Goal: Find specific page/section: Find specific page/section

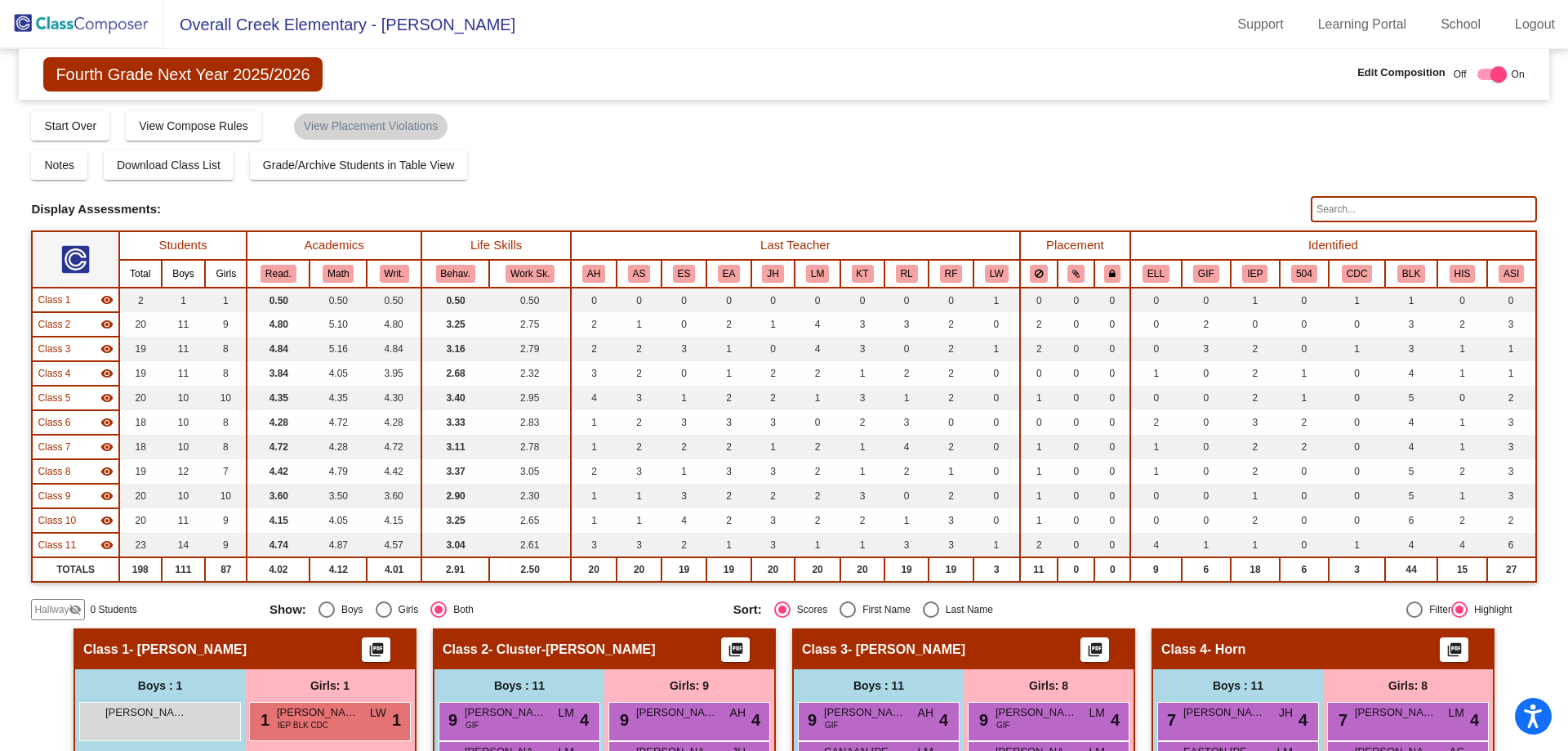
scroll to position [489, 0]
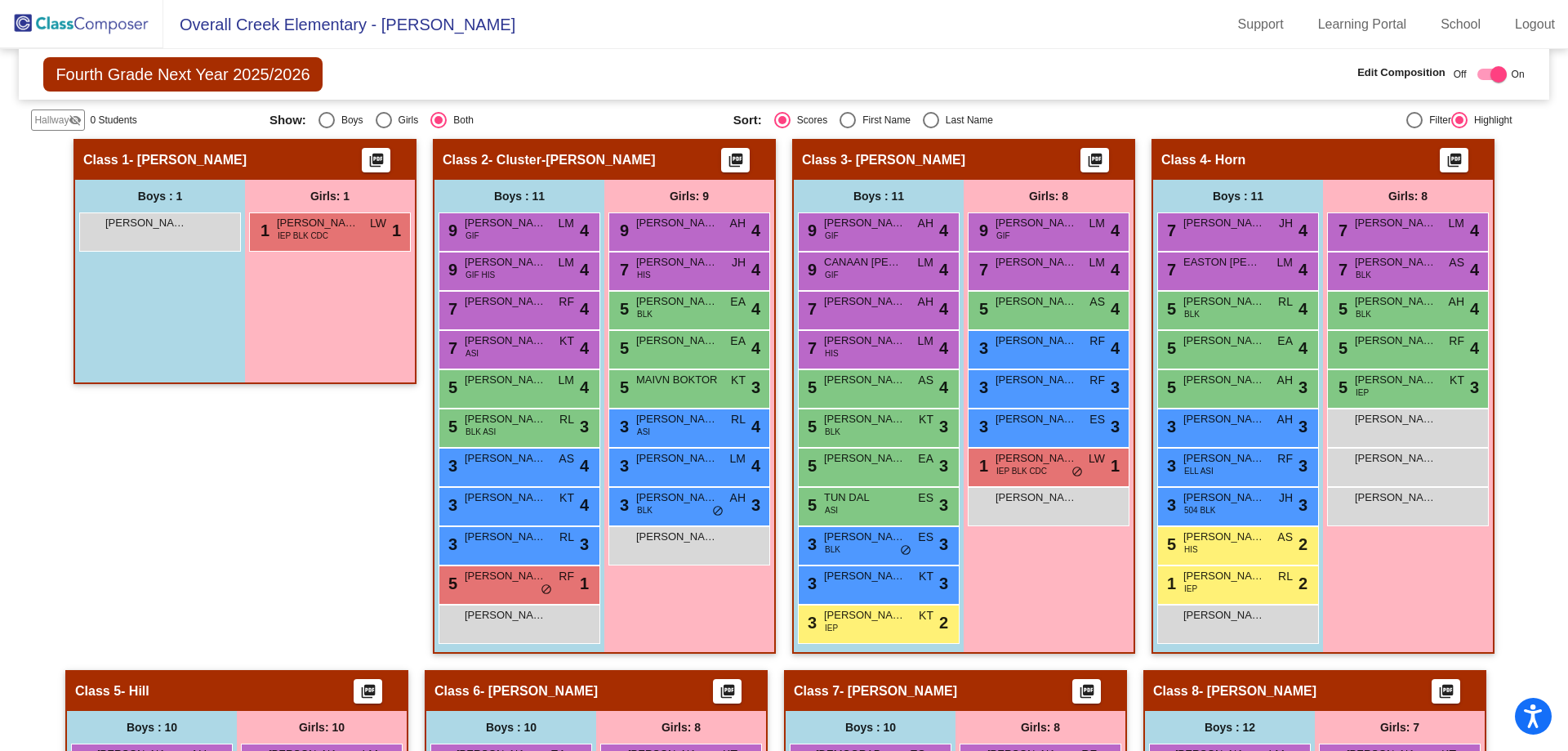
click at [135, 28] on img at bounding box center [81, 24] width 163 height 48
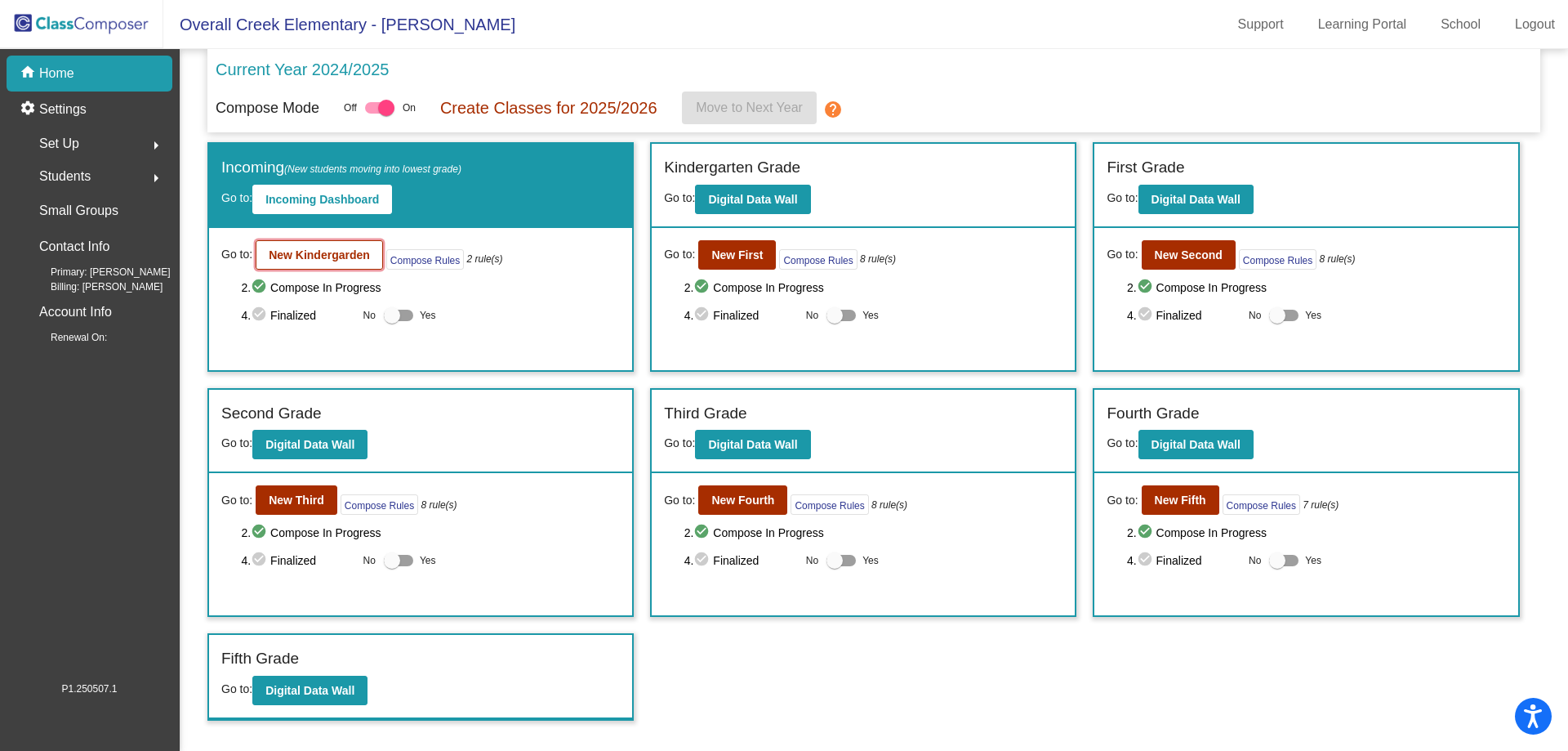
click at [333, 258] on b "New Kindergarden" at bounding box center [319, 254] width 101 height 13
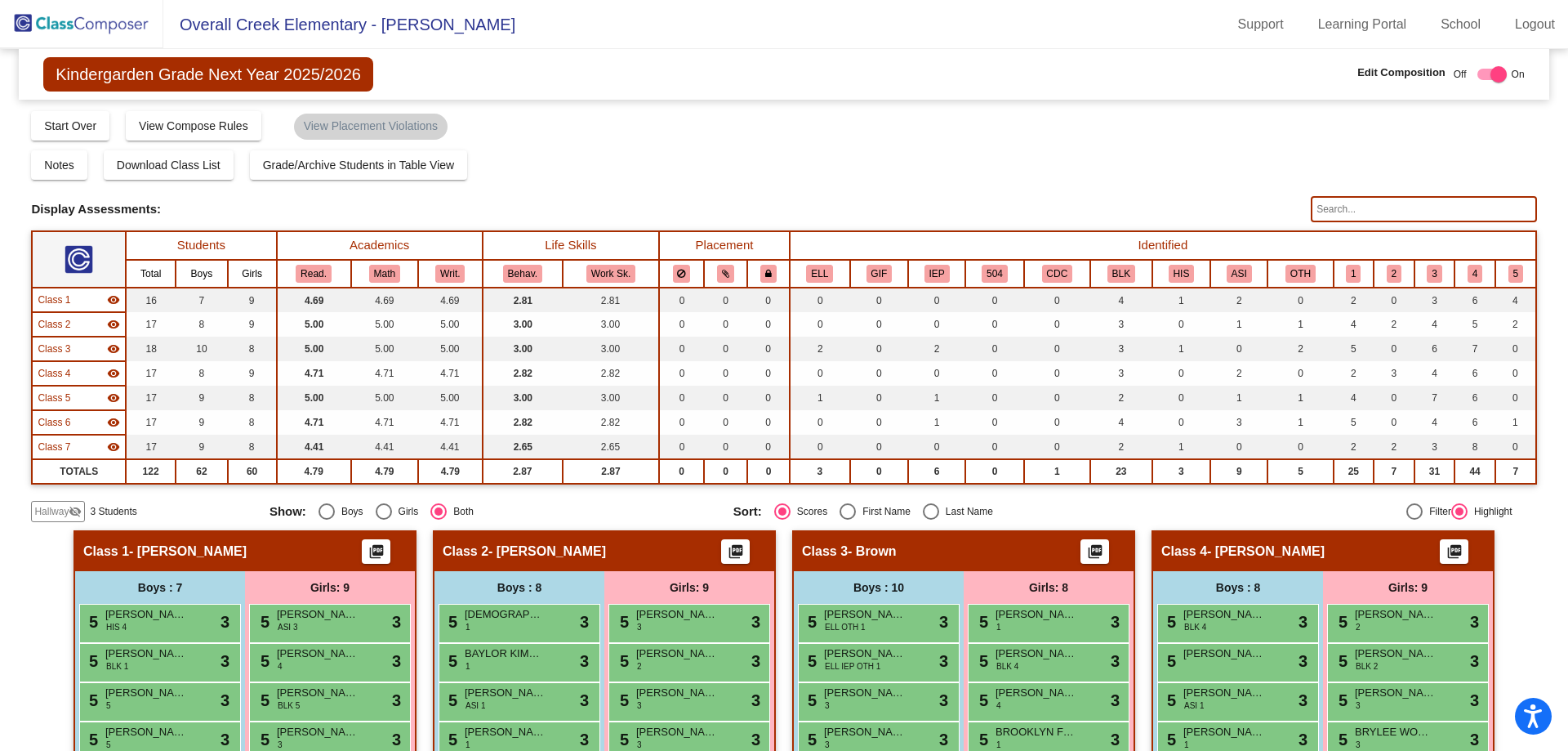
click at [133, 17] on img at bounding box center [81, 24] width 163 height 48
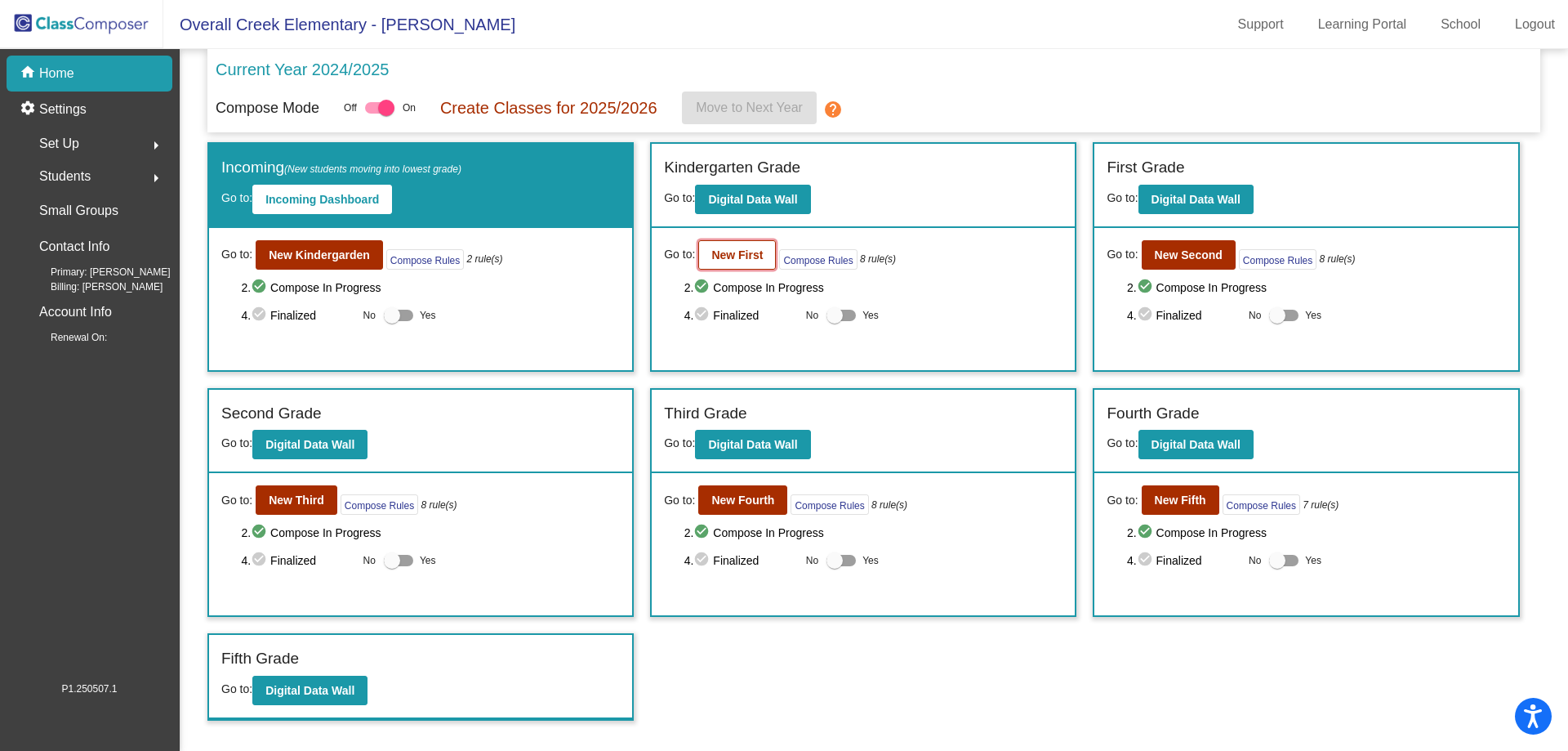
click at [748, 249] on b "New First" at bounding box center [737, 254] width 51 height 13
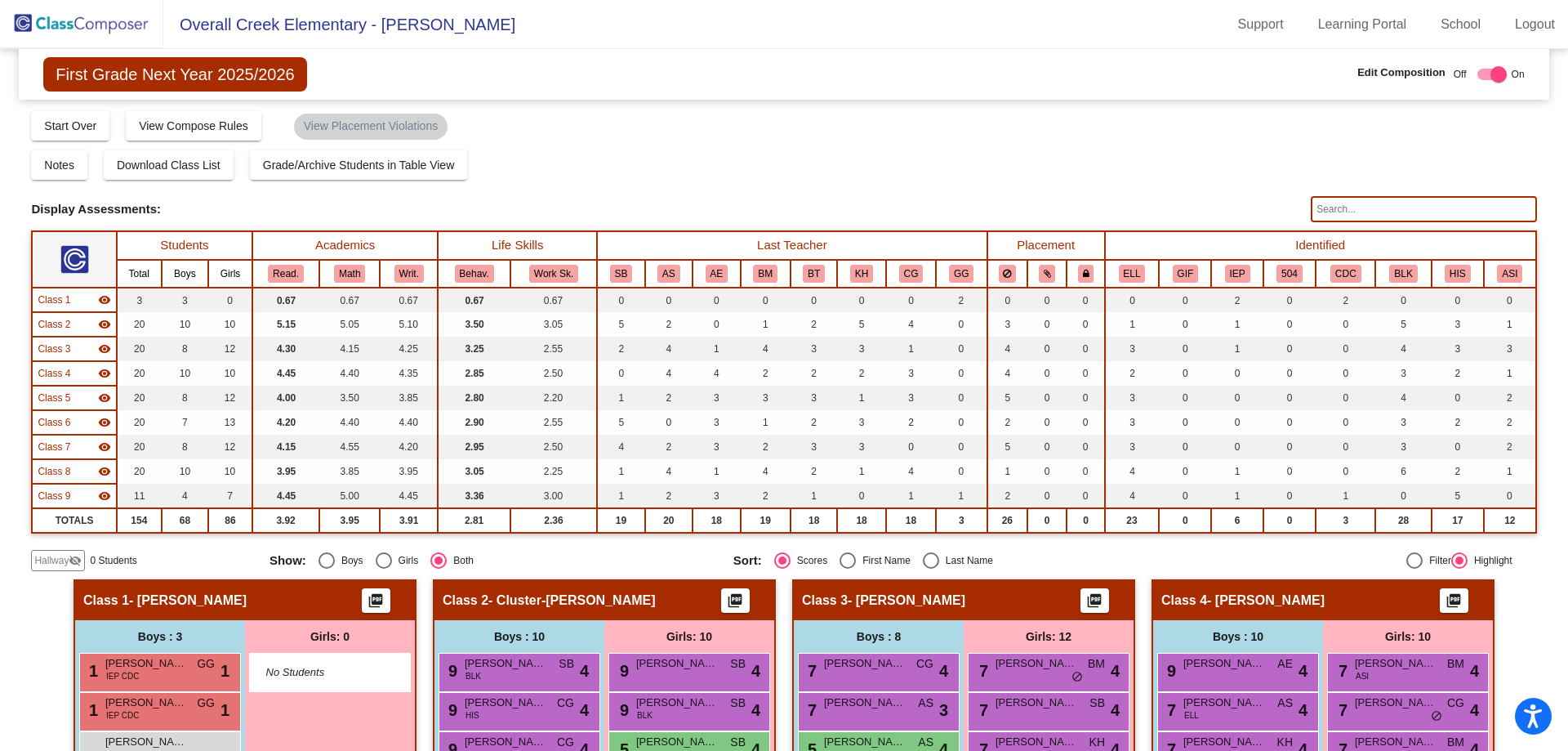
click at [77, 22] on img at bounding box center [81, 24] width 163 height 48
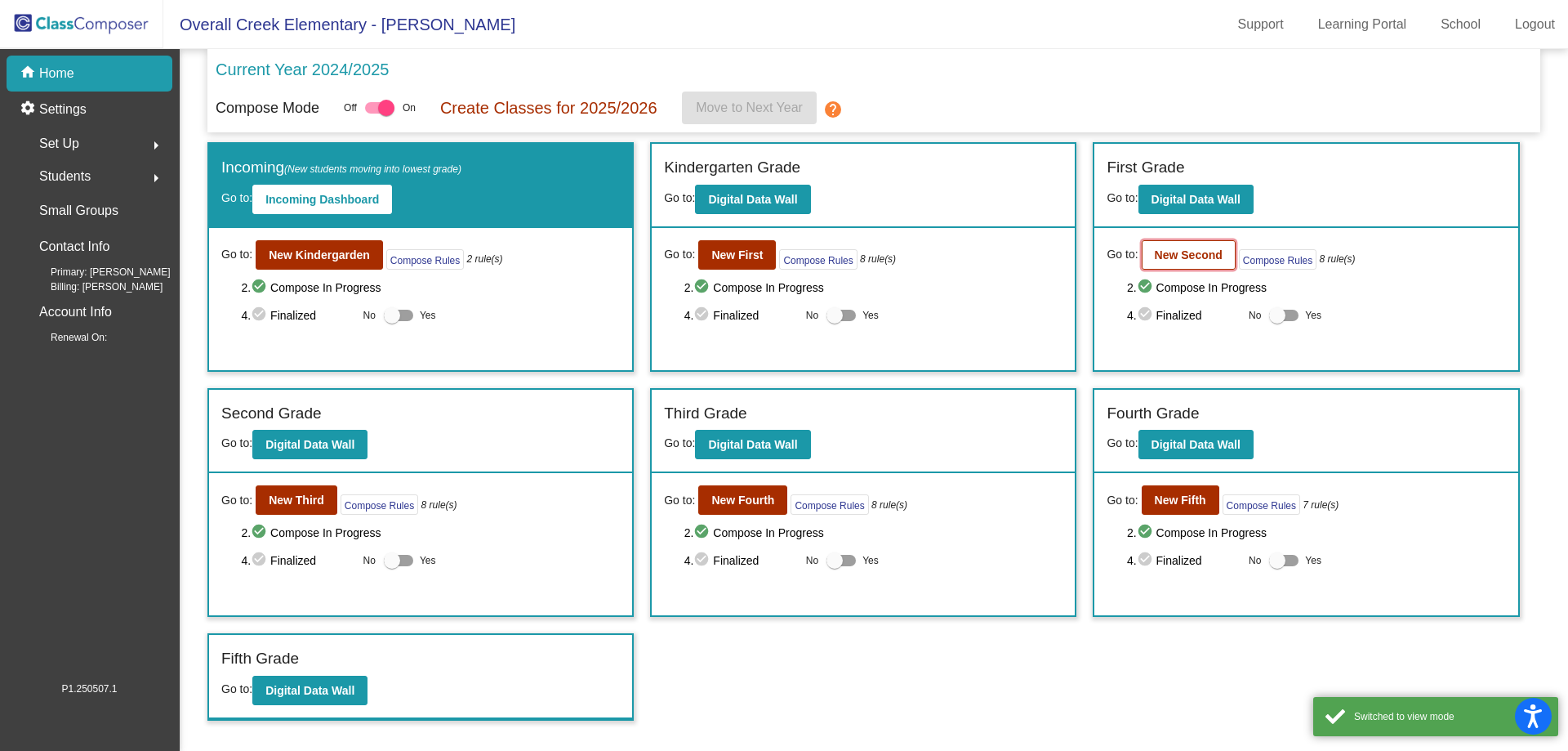
click at [1184, 252] on b "New Second" at bounding box center [1189, 254] width 68 height 13
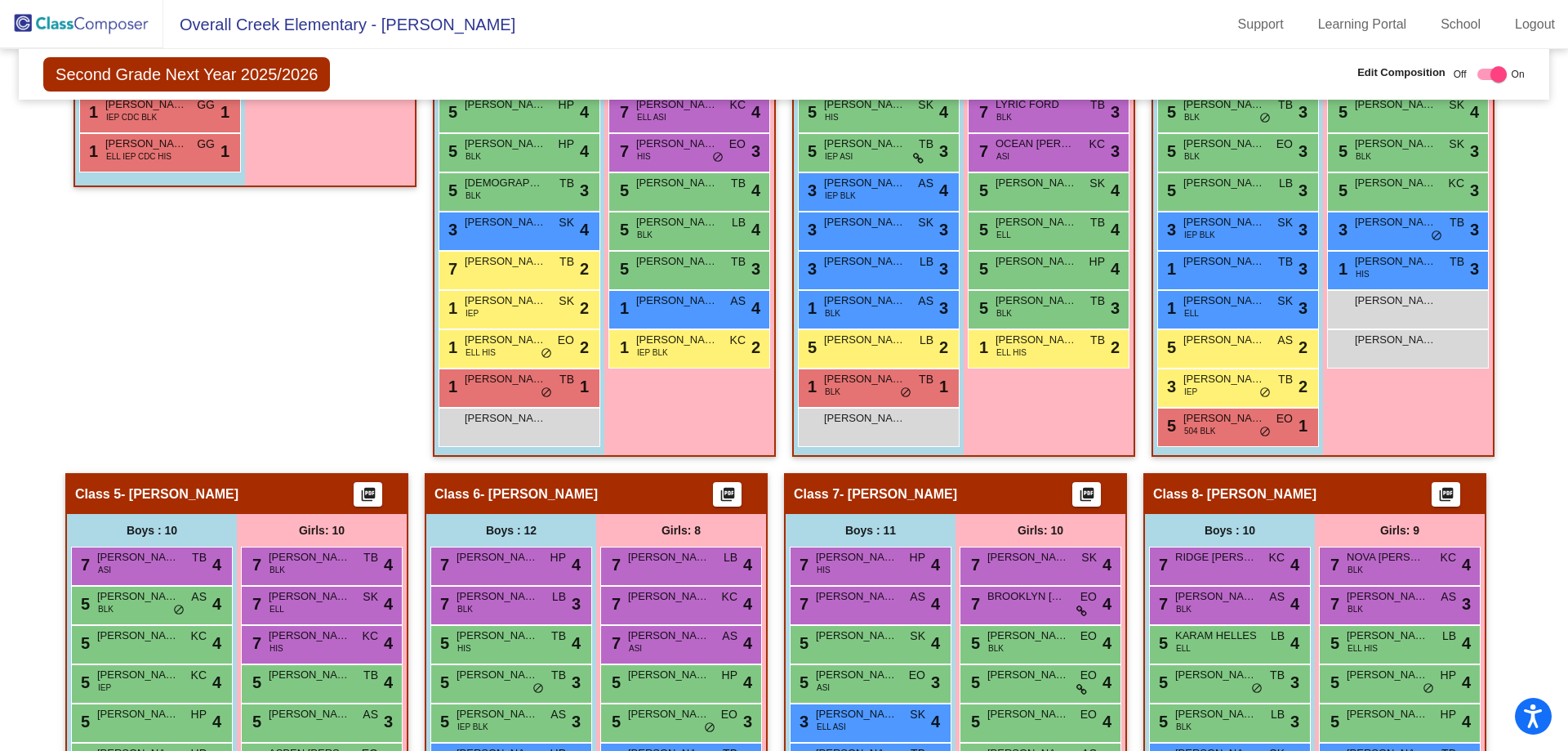
scroll to position [687, 0]
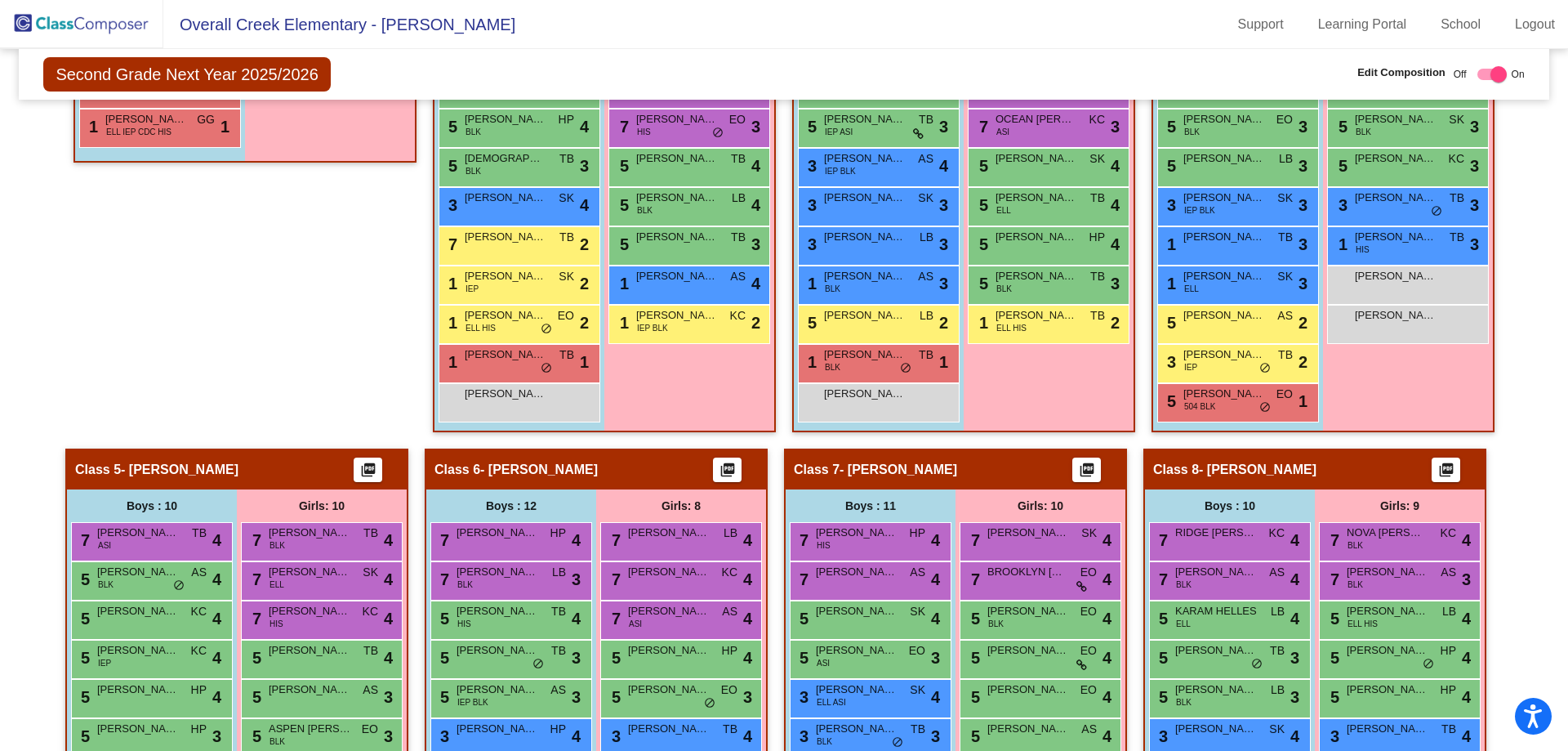
click at [110, 31] on img at bounding box center [81, 24] width 163 height 48
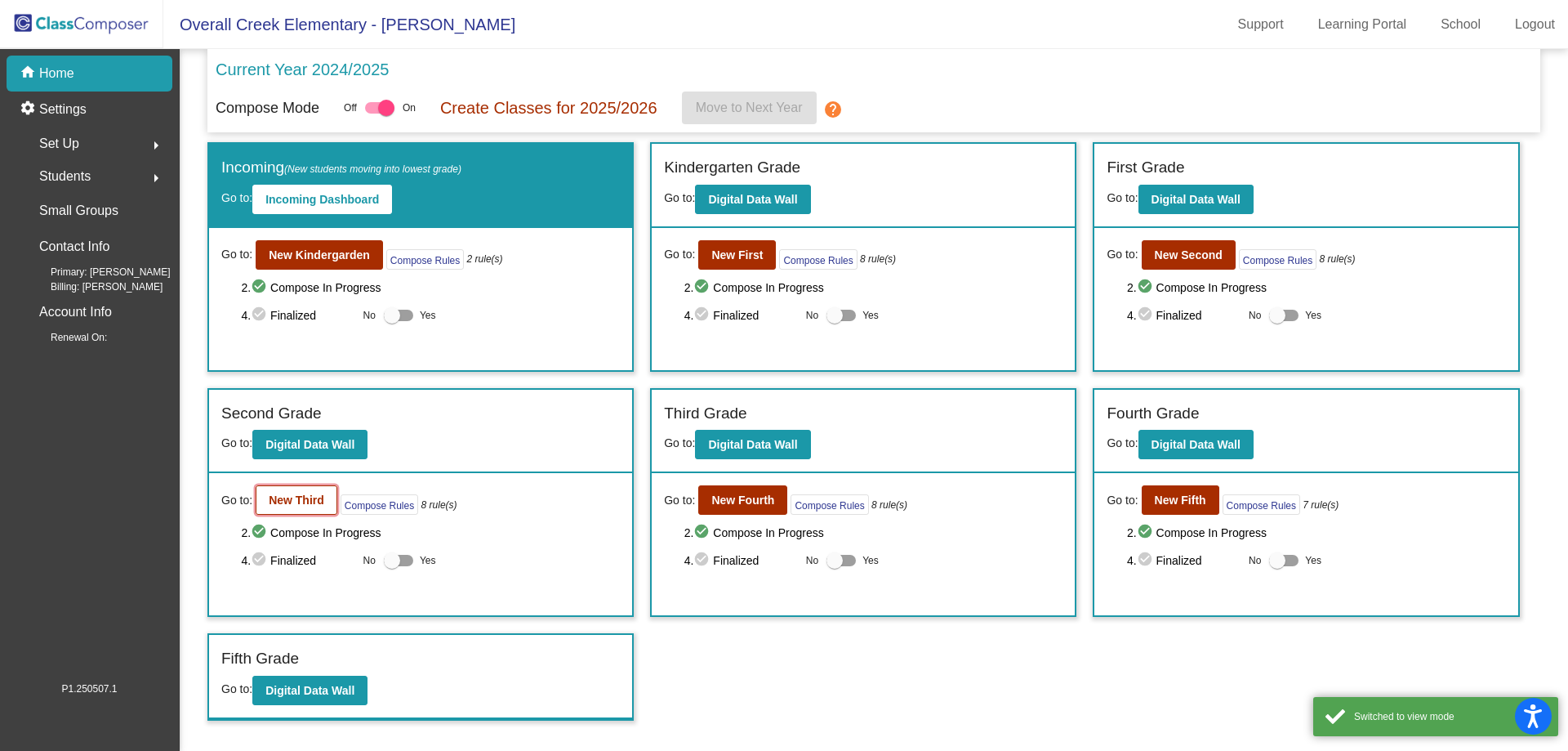
click at [301, 510] on button "New Third" at bounding box center [296, 500] width 81 height 29
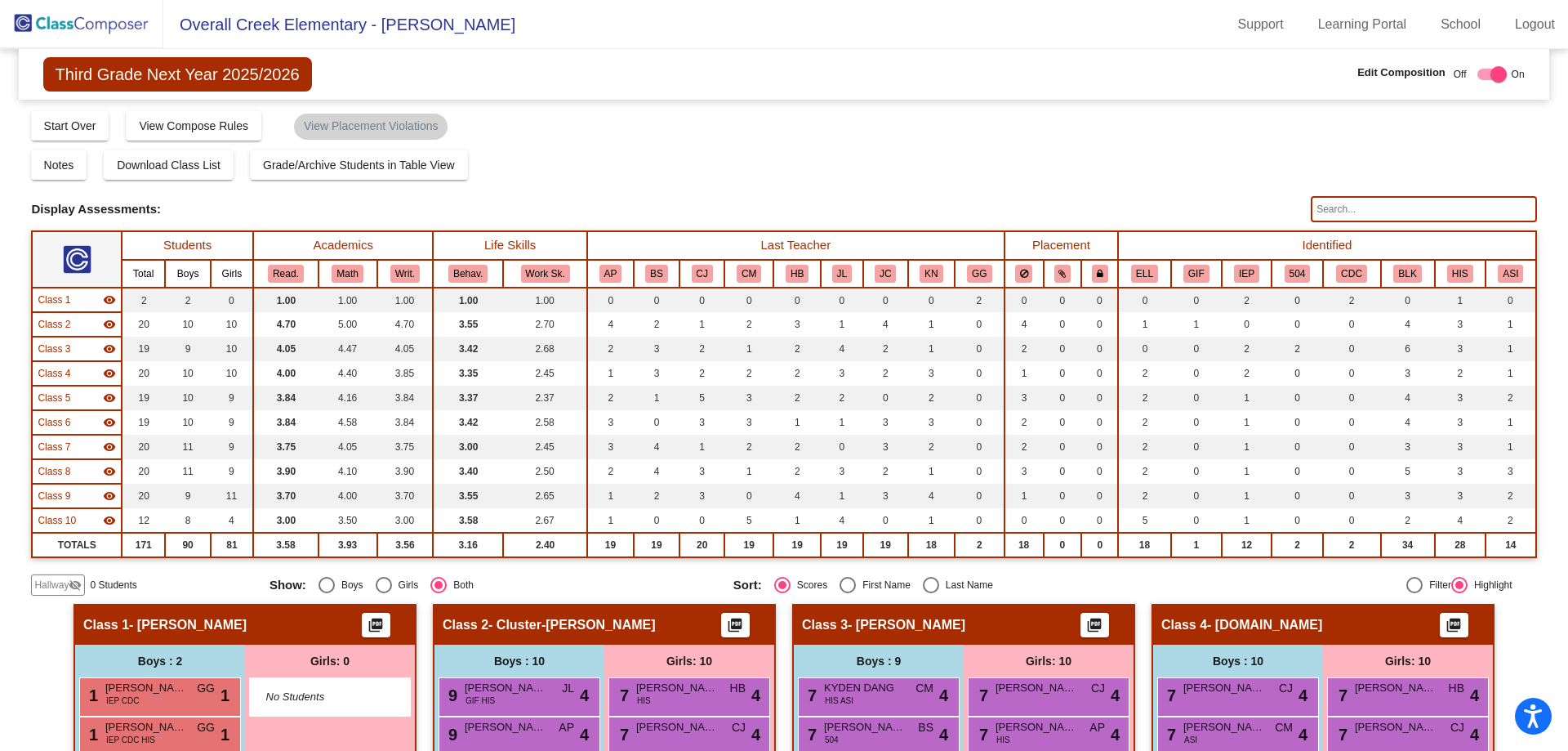
click at [104, 33] on img at bounding box center [81, 24] width 163 height 48
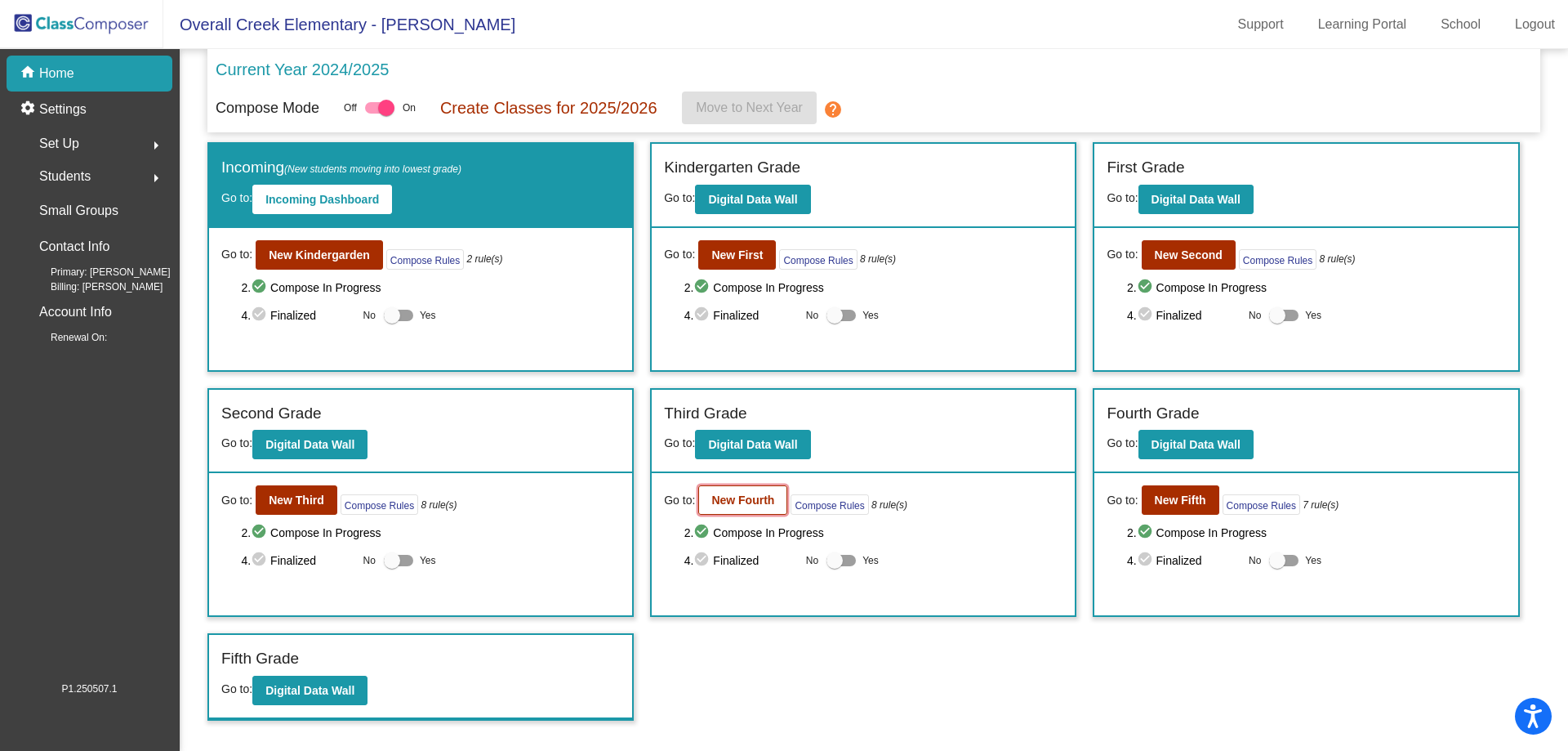
click at [748, 511] on button "New Fourth" at bounding box center [743, 500] width 89 height 29
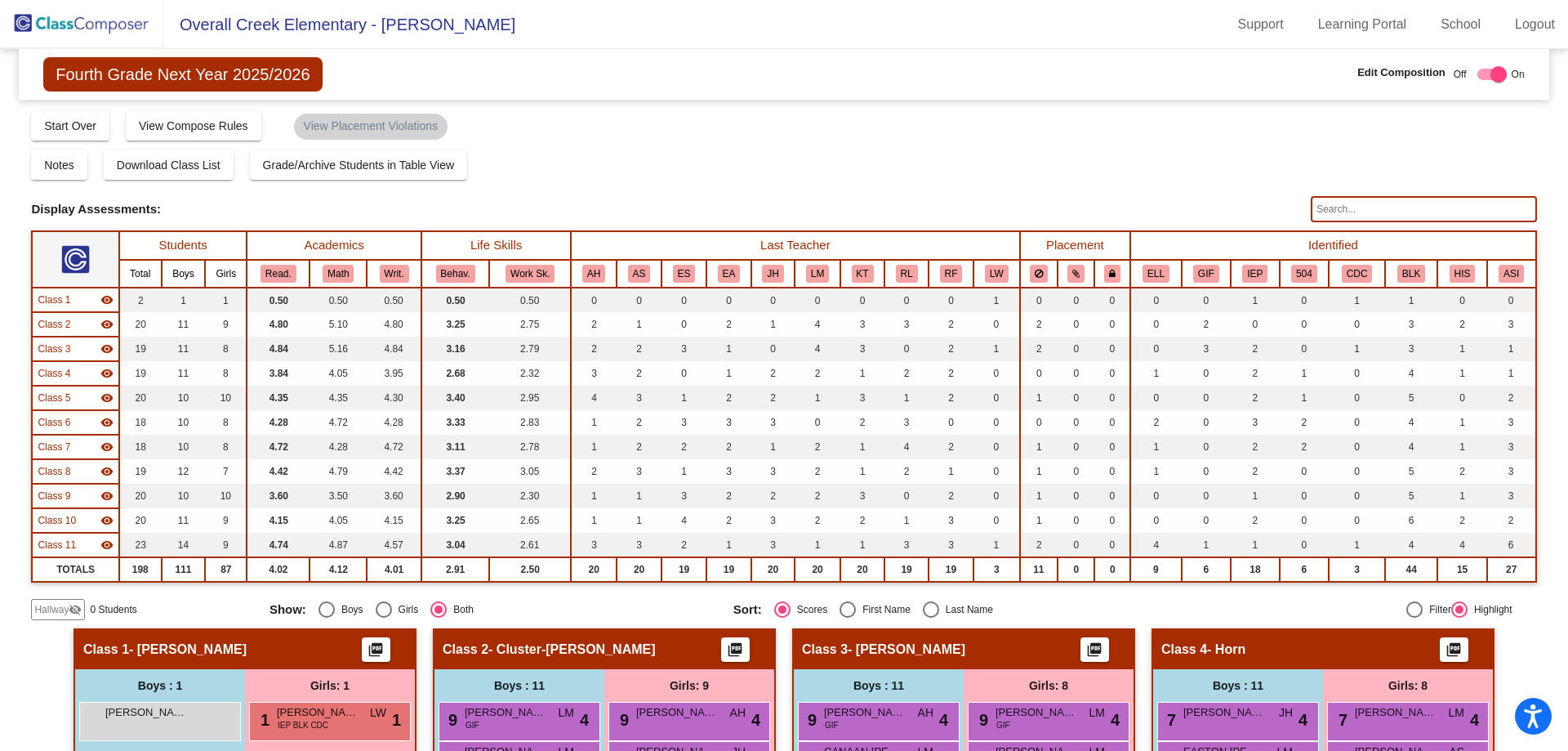
click at [140, 32] on img at bounding box center [81, 24] width 163 height 48
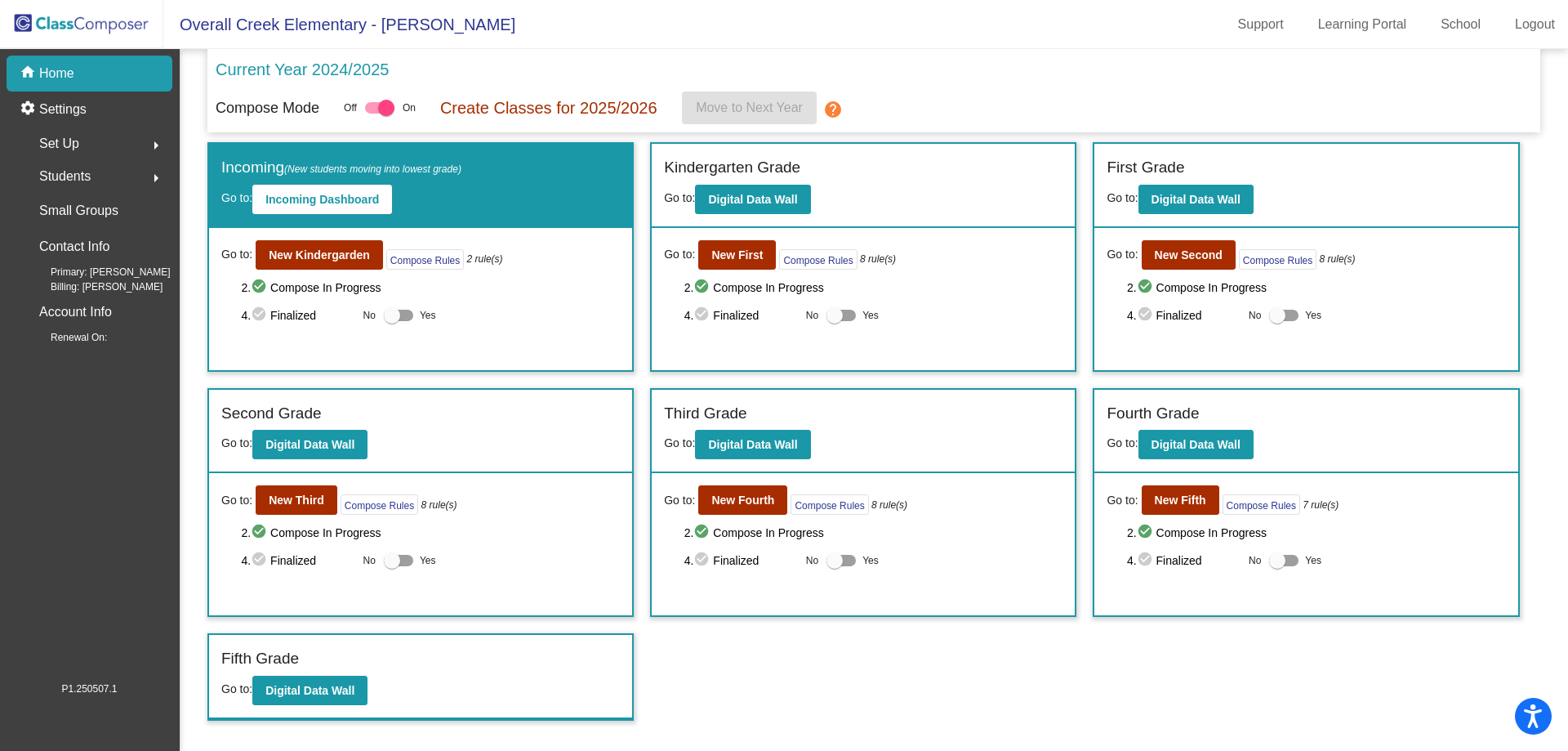
click at [1440, 387] on div "Incoming (New students moving into lowest grade) Go to: Incoming Dashboard Go t…" at bounding box center [874, 432] width 1333 height 578
click at [1183, 489] on button "New Fifth" at bounding box center [1180, 500] width 77 height 29
